Goal: Task Accomplishment & Management: Use online tool/utility

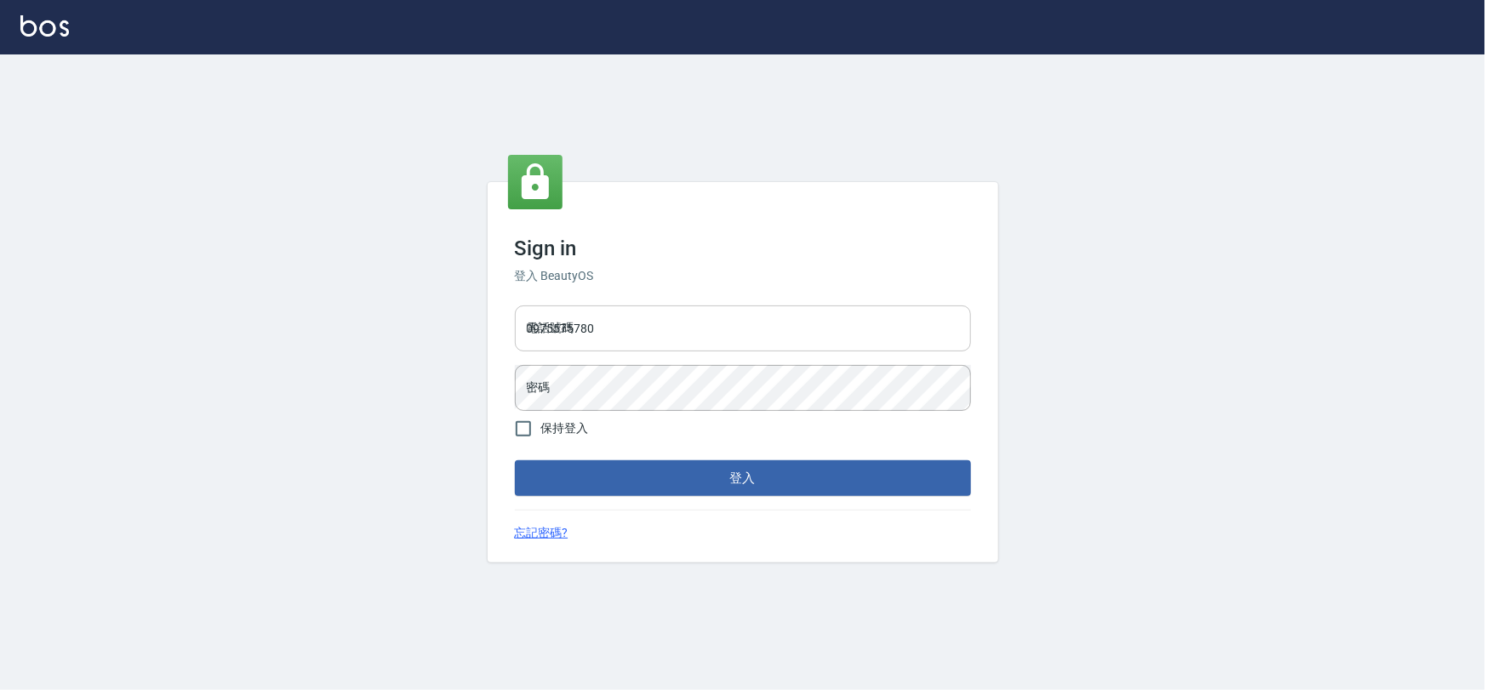
click at [676, 345] on input "0975575780" at bounding box center [743, 328] width 456 height 46
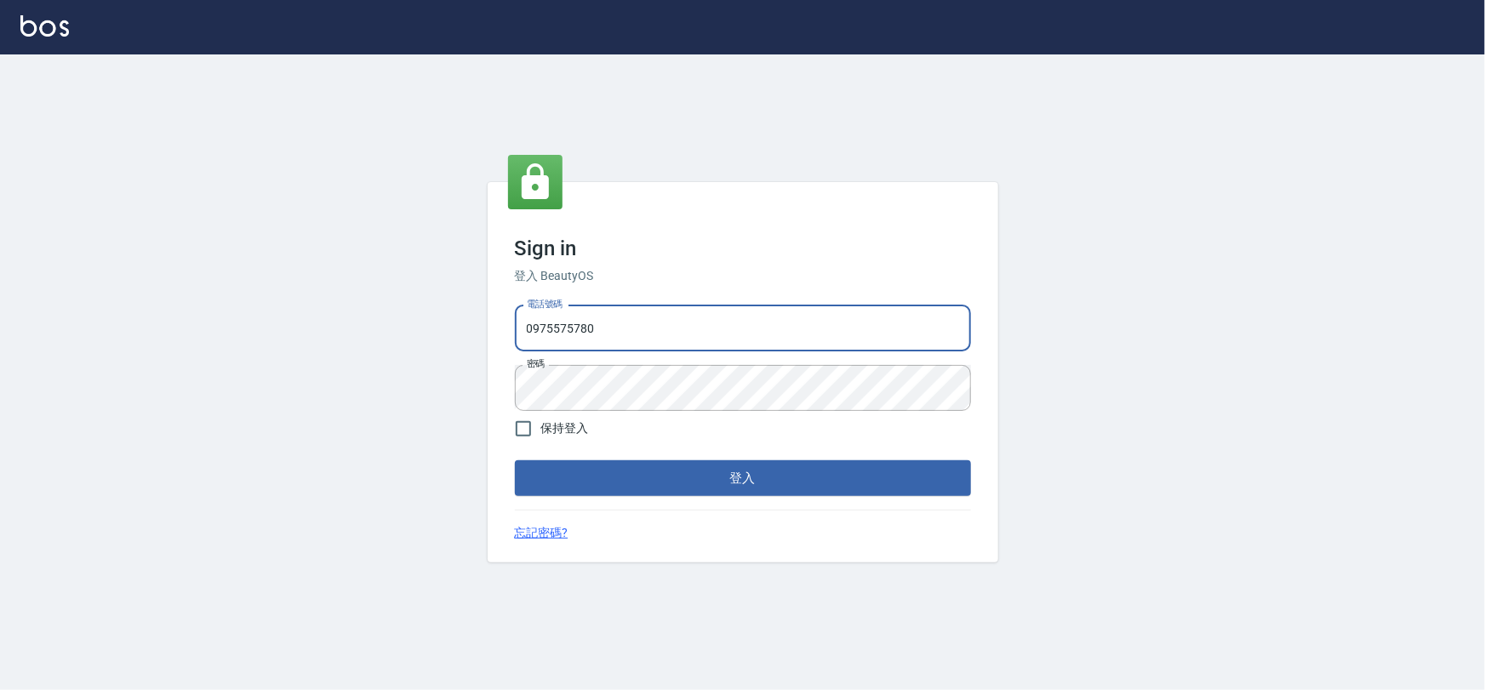
click at [632, 344] on input "0975575780" at bounding box center [743, 328] width 456 height 46
type input "22878535"
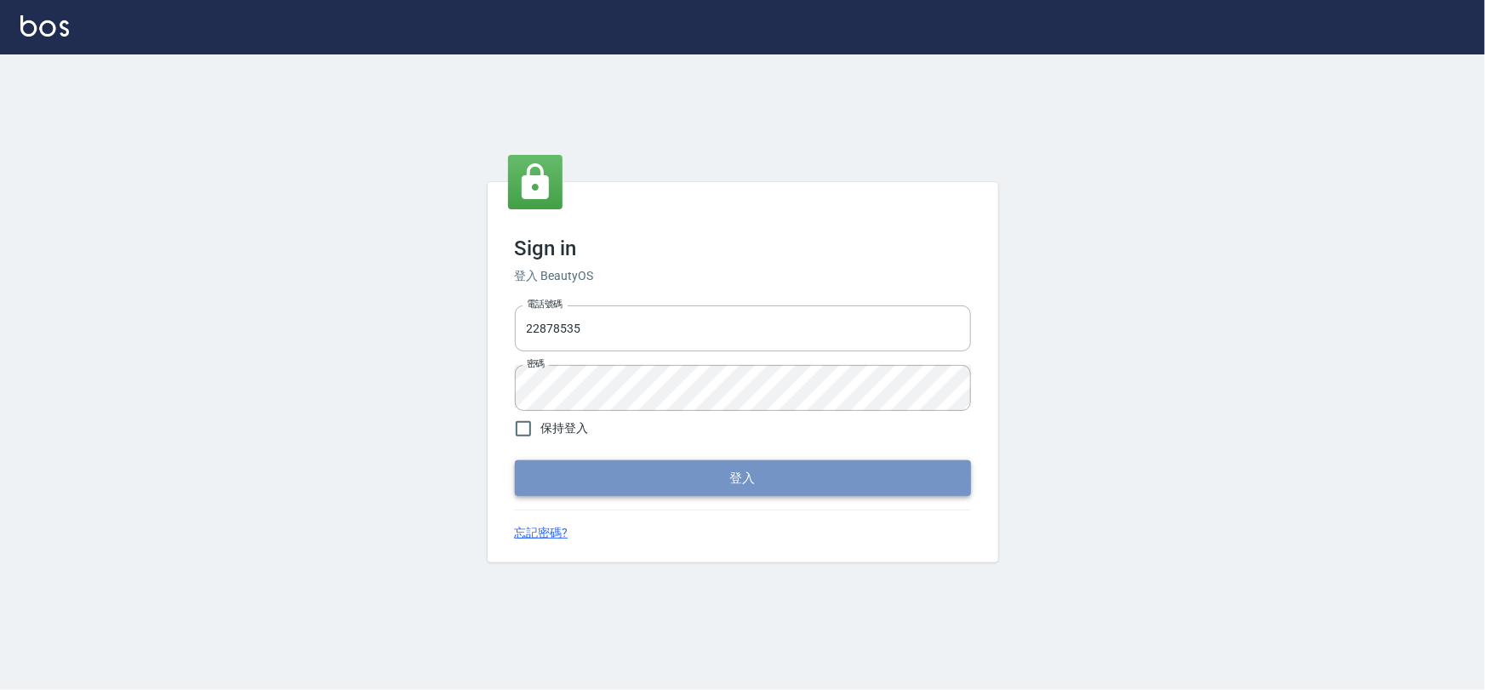
click at [613, 482] on button "登入" at bounding box center [743, 478] width 456 height 36
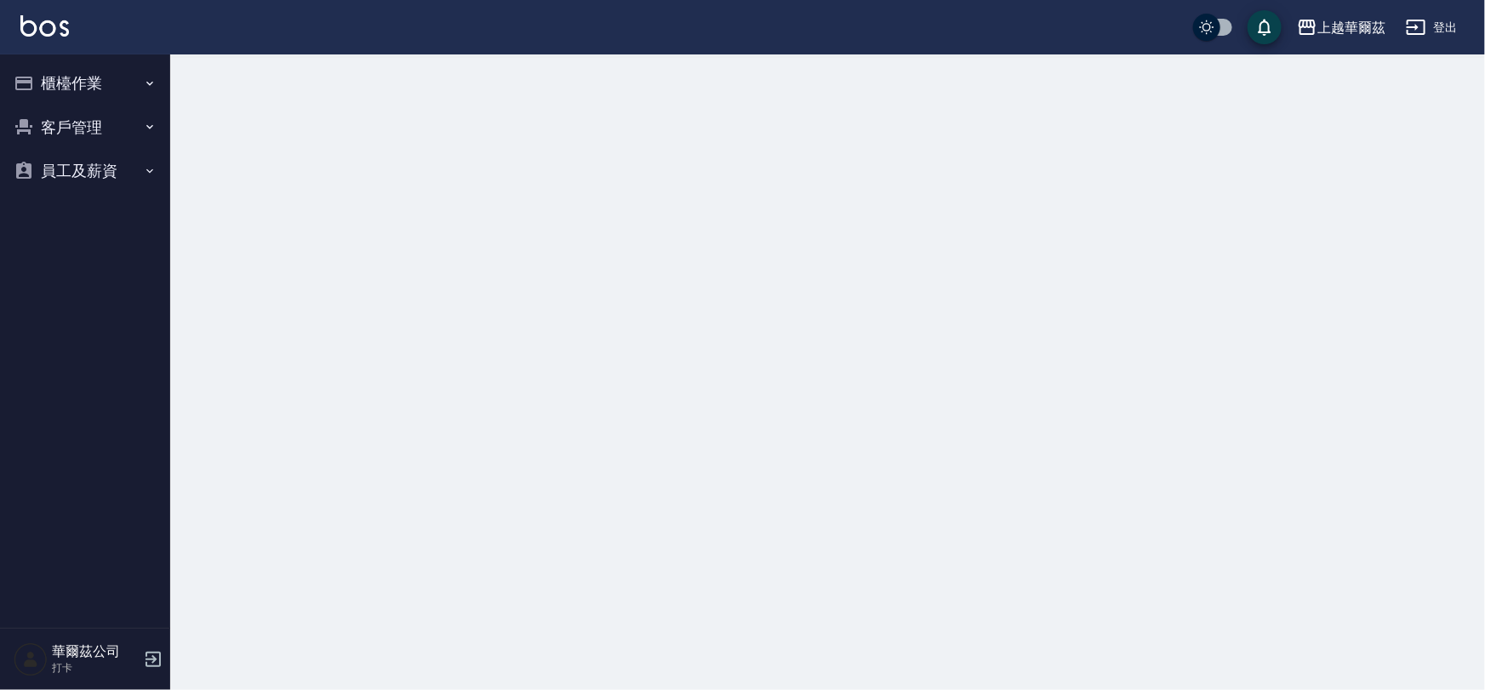
click at [24, 85] on icon "button" at bounding box center [24, 83] width 20 height 20
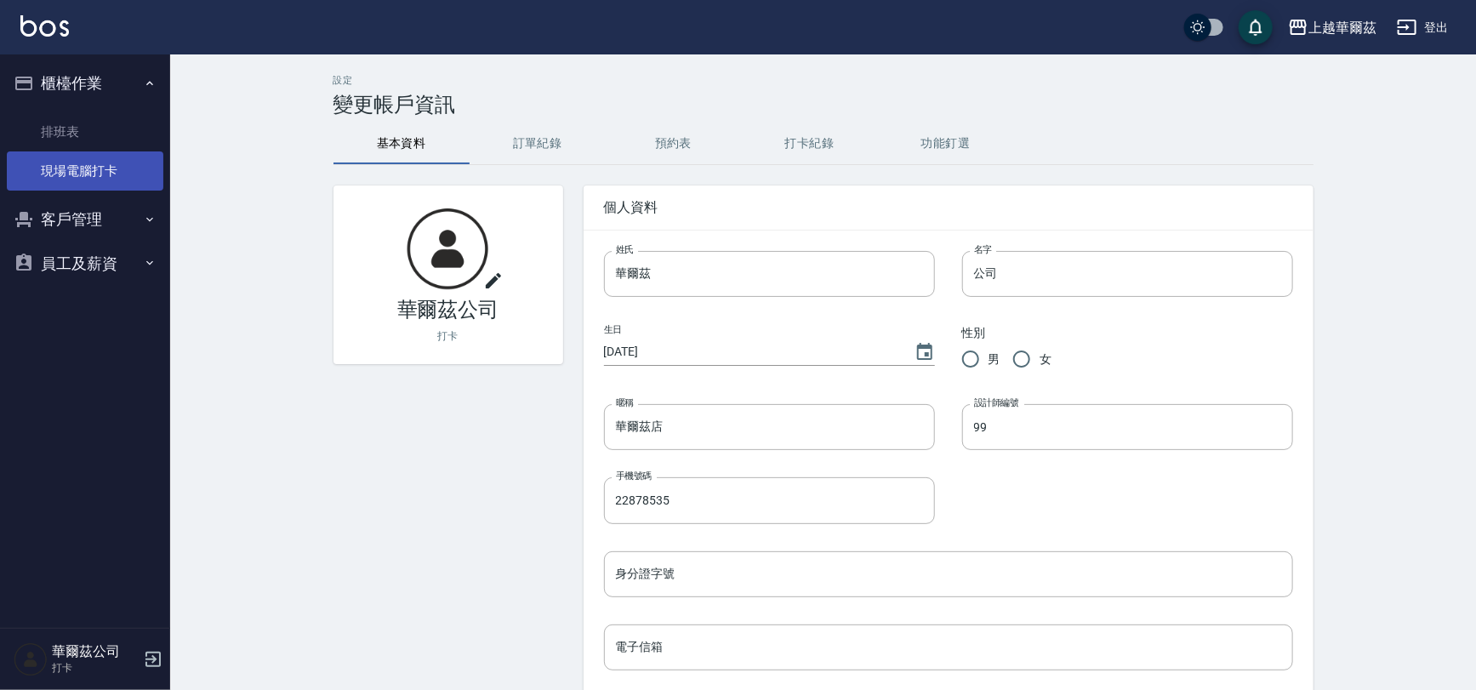
click at [118, 179] on link "現場電腦打卡" at bounding box center [85, 170] width 157 height 39
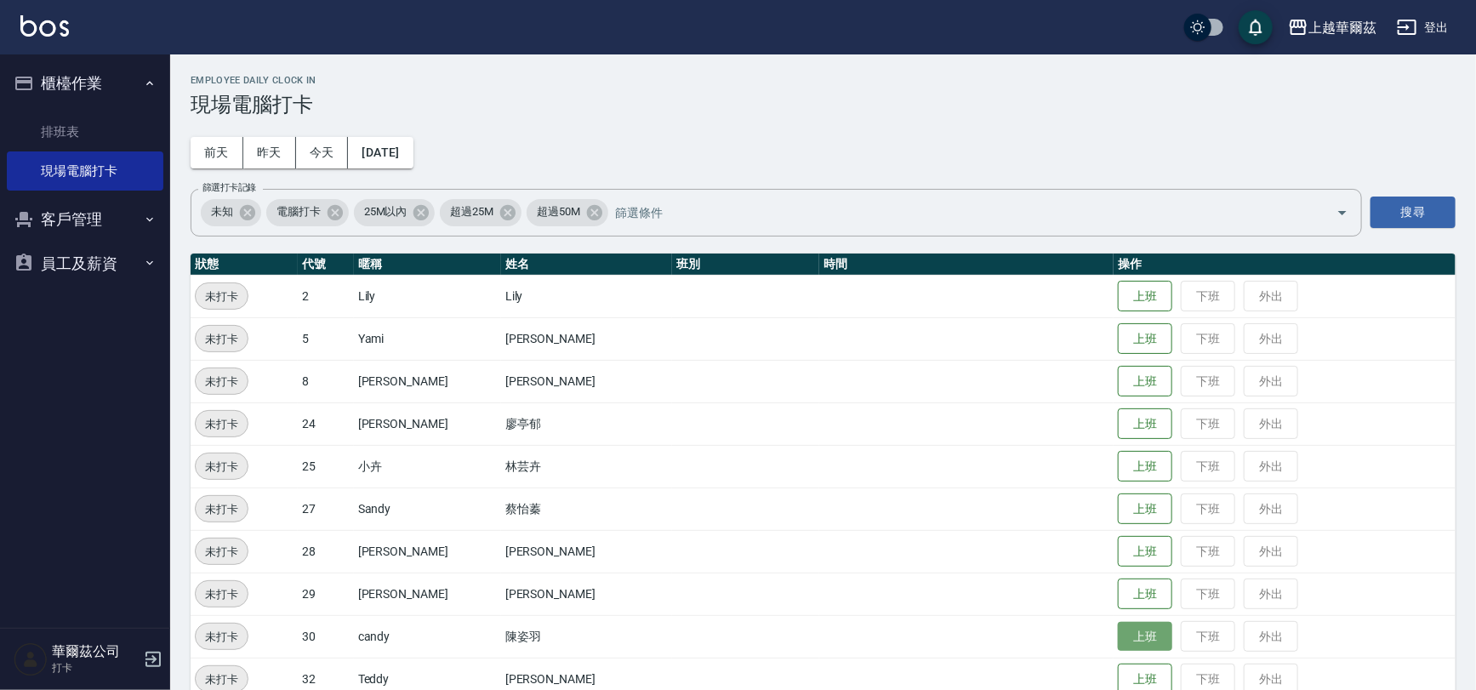
click at [1118, 636] on button "上班" at bounding box center [1145, 637] width 54 height 30
click at [1118, 379] on button "上班" at bounding box center [1145, 382] width 54 height 30
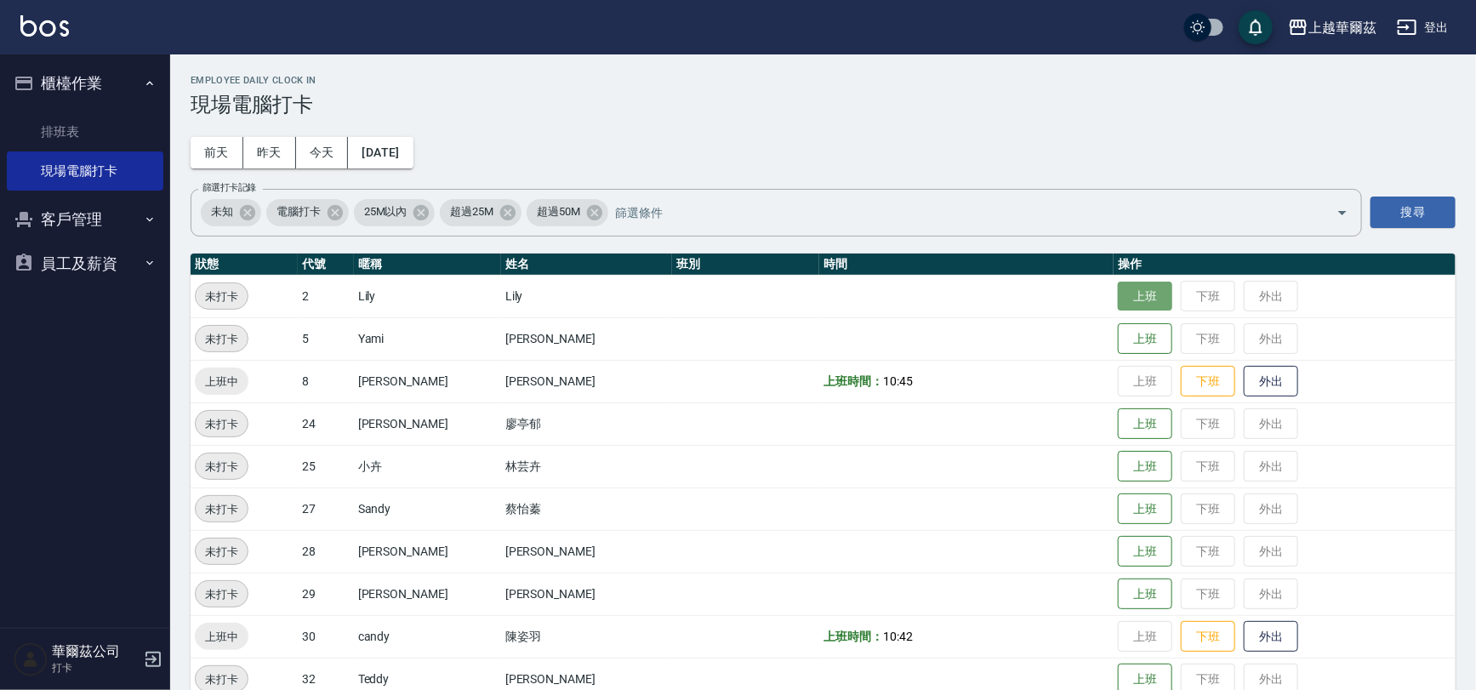
click at [1123, 299] on button "上班" at bounding box center [1145, 297] width 54 height 30
